Goal: Information Seeking & Learning: Learn about a topic

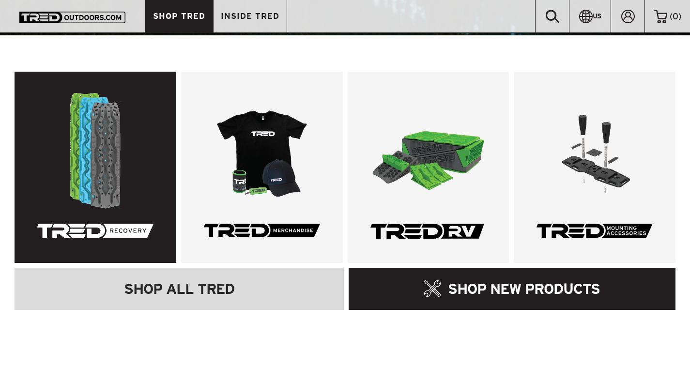
click at [130, 142] on link at bounding box center [96, 167] width 162 height 191
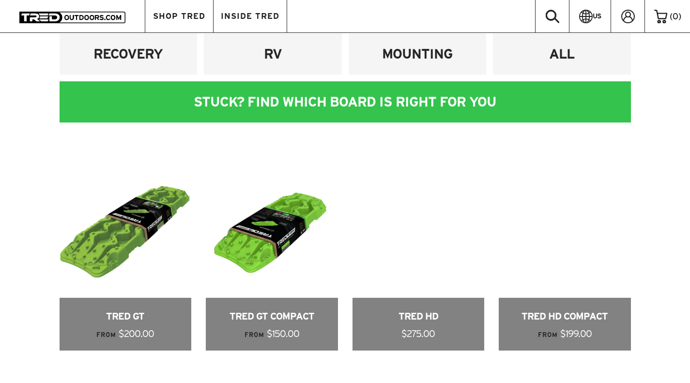
scroll to position [368, 0]
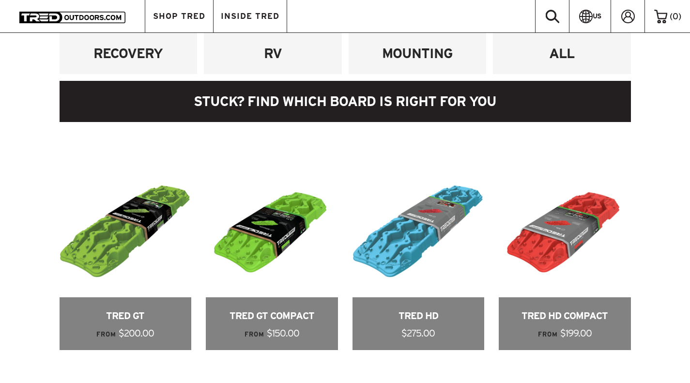
click at [195, 100] on link at bounding box center [346, 101] width 572 height 41
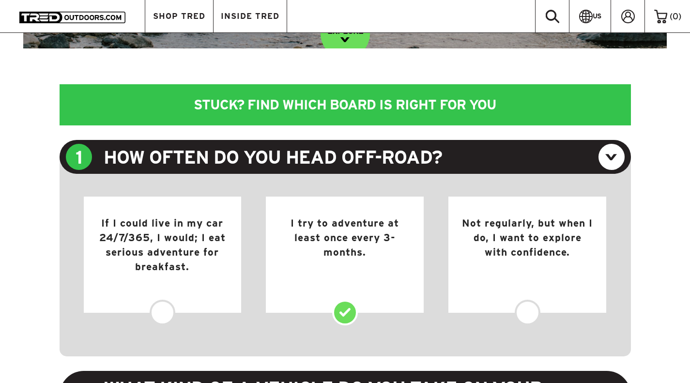
scroll to position [353, 0]
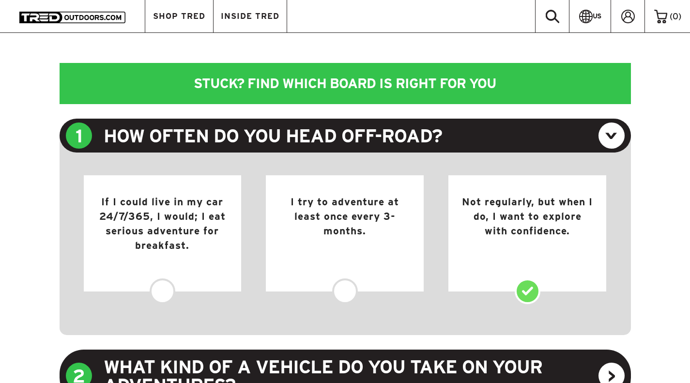
click at [515, 243] on div "Not regularly, but when I do, I want to explore with confidence." at bounding box center [528, 233] width 158 height 116
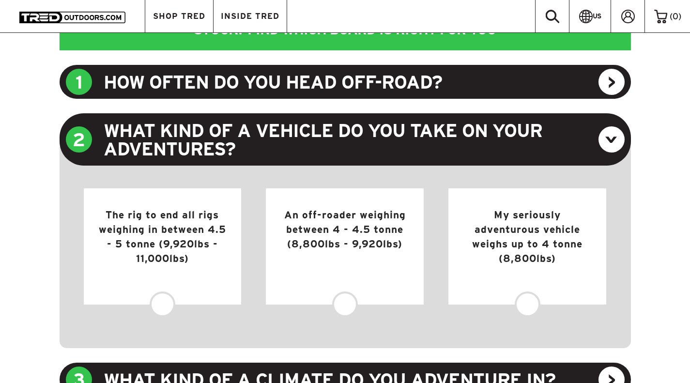
scroll to position [409, 0]
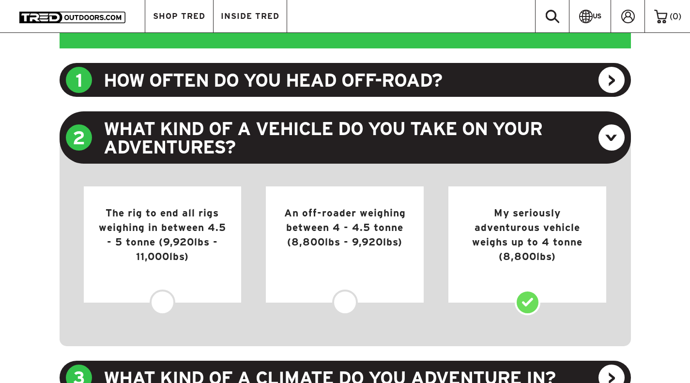
click at [523, 249] on div "My seriously adventurous vehicle weighs up to 4 tonne (8,800lbs)" at bounding box center [528, 245] width 158 height 116
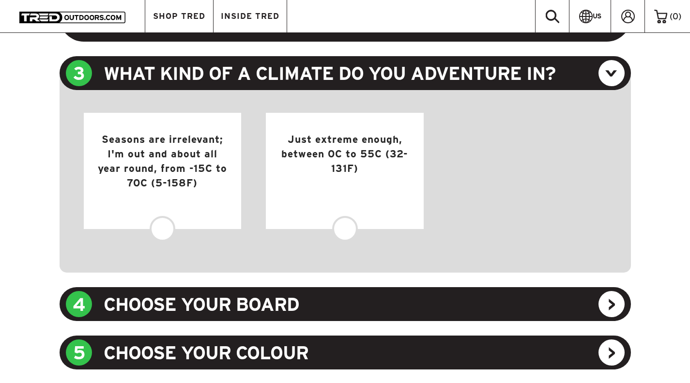
scroll to position [532, 0]
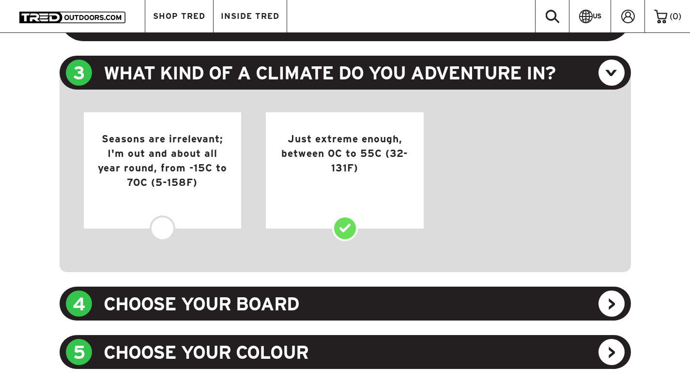
click at [354, 173] on div "Just extreme enough, between 0C to 55C (32-131F)" at bounding box center [345, 170] width 158 height 116
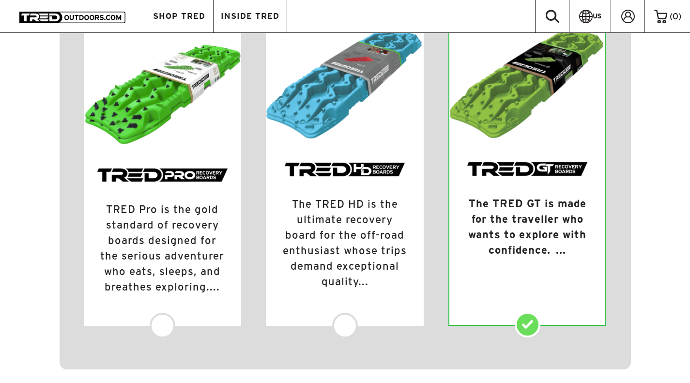
scroll to position [725, 0]
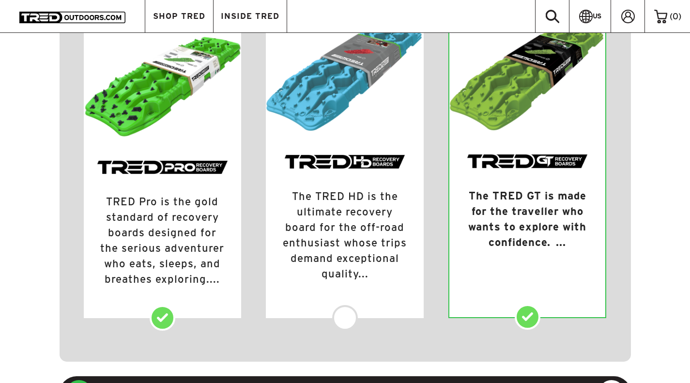
click at [190, 200] on div "TRED Pro is the gold standard of recovery boards designed for the serious adven…" at bounding box center [163, 246] width 158 height 144
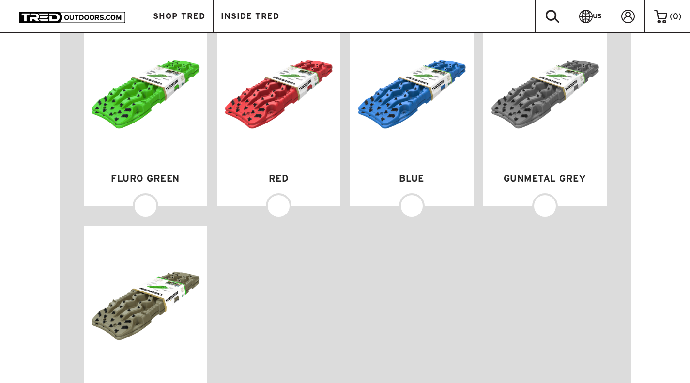
scroll to position [726, 0]
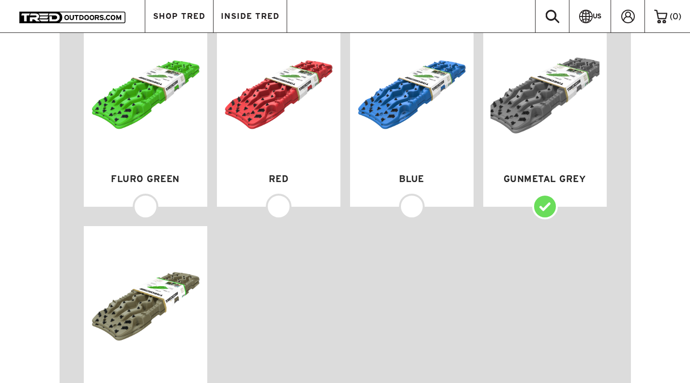
click at [518, 181] on h4 "Gunmetal Grey" at bounding box center [545, 175] width 109 height 20
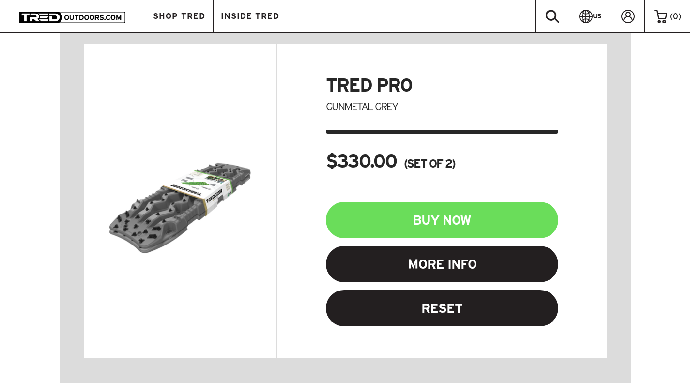
scroll to position [746, 0]
